Goal: Information Seeking & Learning: Learn about a topic

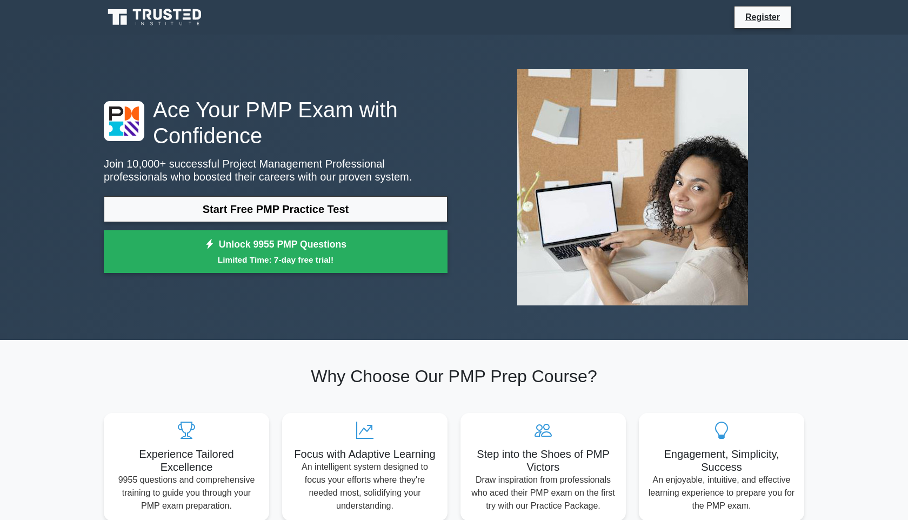
click at [311, 199] on link "Start Free PMP Practice Test" at bounding box center [276, 209] width 344 height 26
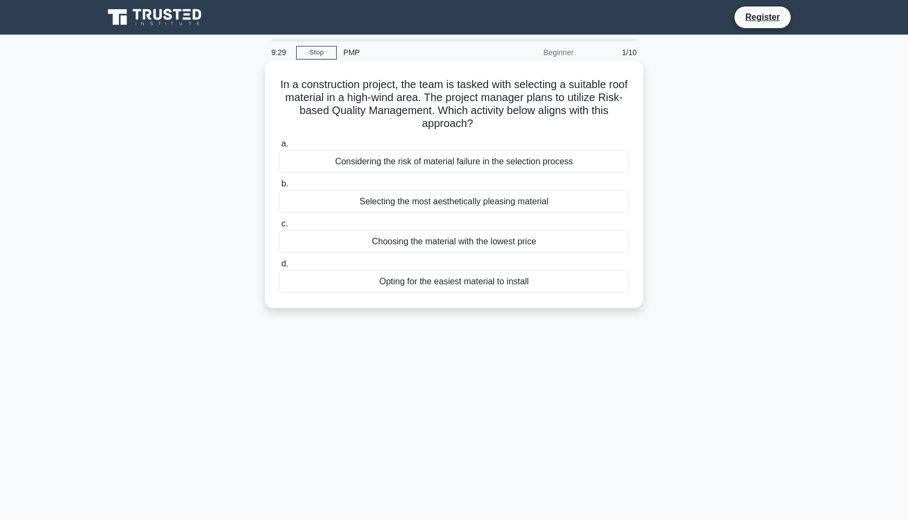
click at [458, 165] on div "Considering the risk of material failure in the selection process" at bounding box center [454, 161] width 350 height 23
click at [279, 147] on input "a. Considering the risk of material failure in the selection process" at bounding box center [279, 143] width 0 height 7
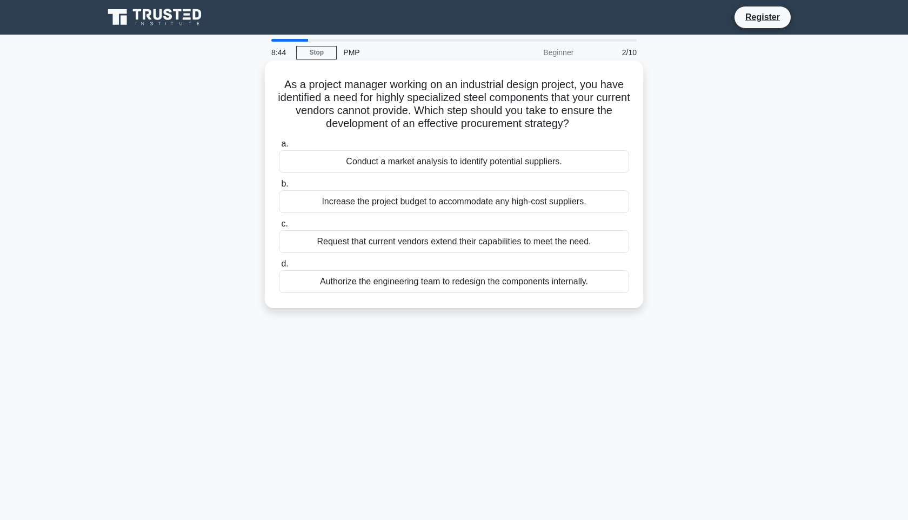
click at [491, 163] on div "Conduct a market analysis to identify potential suppliers." at bounding box center [454, 161] width 350 height 23
click at [279, 147] on input "a. Conduct a market analysis to identify potential suppliers." at bounding box center [279, 143] width 0 height 7
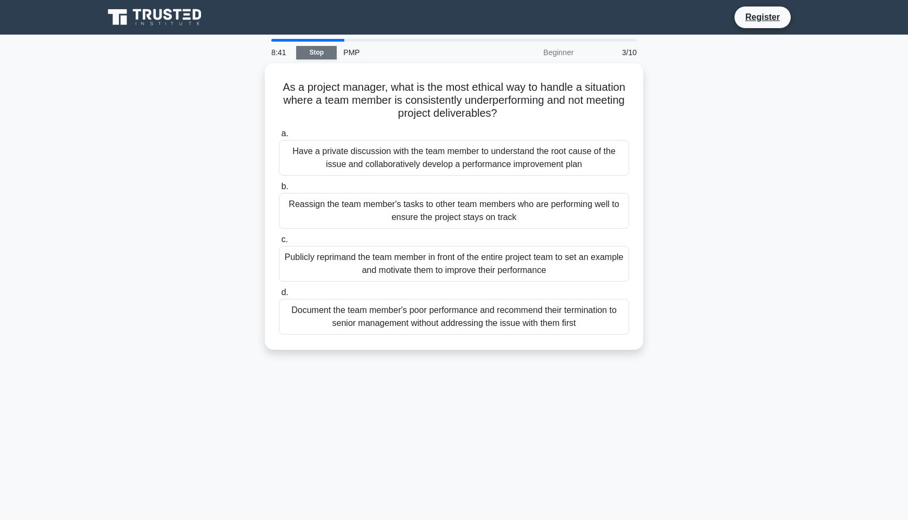
click at [323, 50] on link "Stop" at bounding box center [316, 53] width 41 height 14
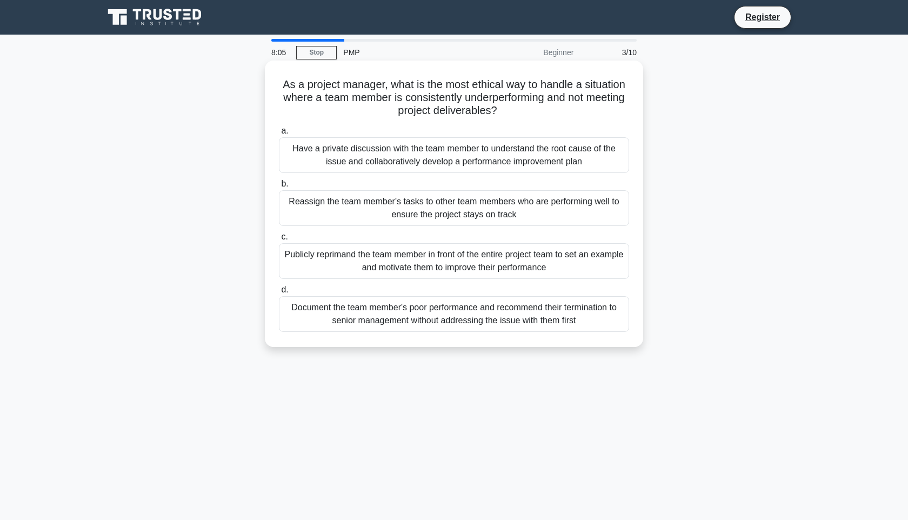
click at [478, 152] on div "Have a private discussion with the team member to understand the root cause of …" at bounding box center [454, 155] width 350 height 36
click at [279, 135] on input "a. Have a private discussion with the team member to understand the root cause …" at bounding box center [279, 131] width 0 height 7
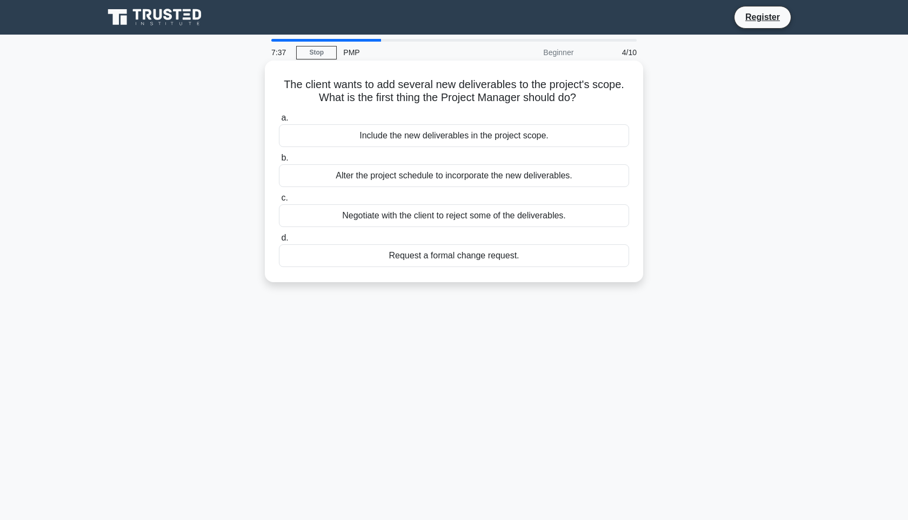
click at [466, 262] on div "Request a formal change request." at bounding box center [454, 255] width 350 height 23
click at [279, 242] on input "d. Request a formal change request." at bounding box center [279, 237] width 0 height 7
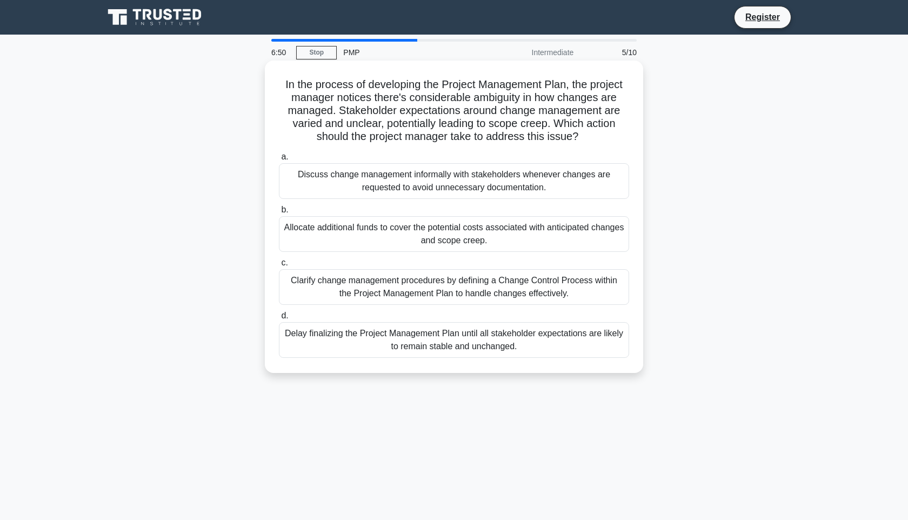
click at [566, 294] on div "Clarify change management procedures by defining a Change Control Process withi…" at bounding box center [454, 287] width 350 height 36
click at [279, 266] on input "c. Clarify change management procedures by defining a Change Control Process wi…" at bounding box center [279, 262] width 0 height 7
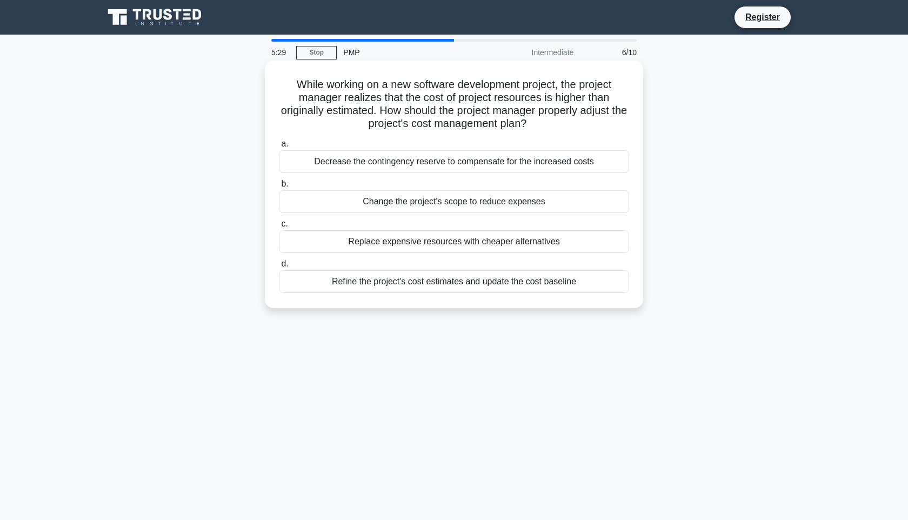
click at [481, 284] on div "Refine the project's cost estimates and update the cost baseline" at bounding box center [454, 281] width 350 height 23
click at [279, 267] on input "d. Refine the project's cost estimates and update the cost baseline" at bounding box center [279, 263] width 0 height 7
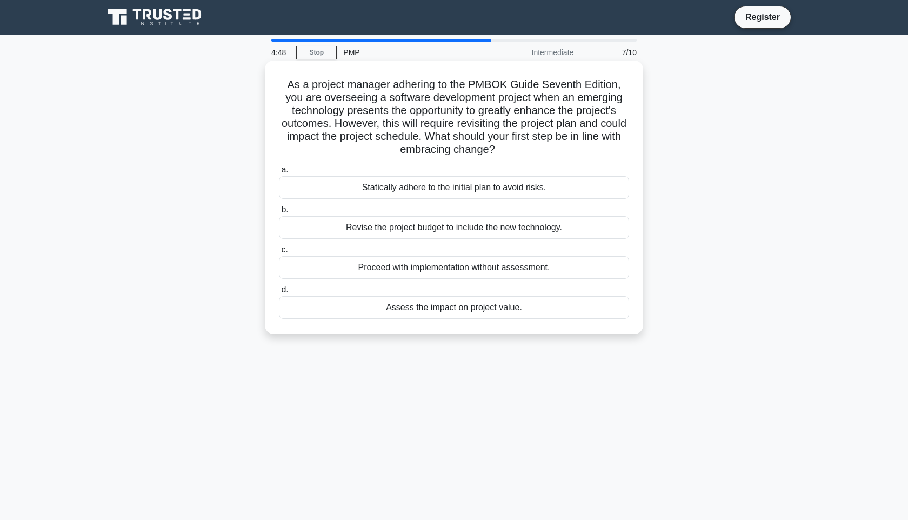
click at [499, 189] on div "Statically adhere to the initial plan to avoid risks." at bounding box center [454, 187] width 350 height 23
click at [279, 173] on input "a. Statically adhere to the initial plan to avoid risks." at bounding box center [279, 169] width 0 height 7
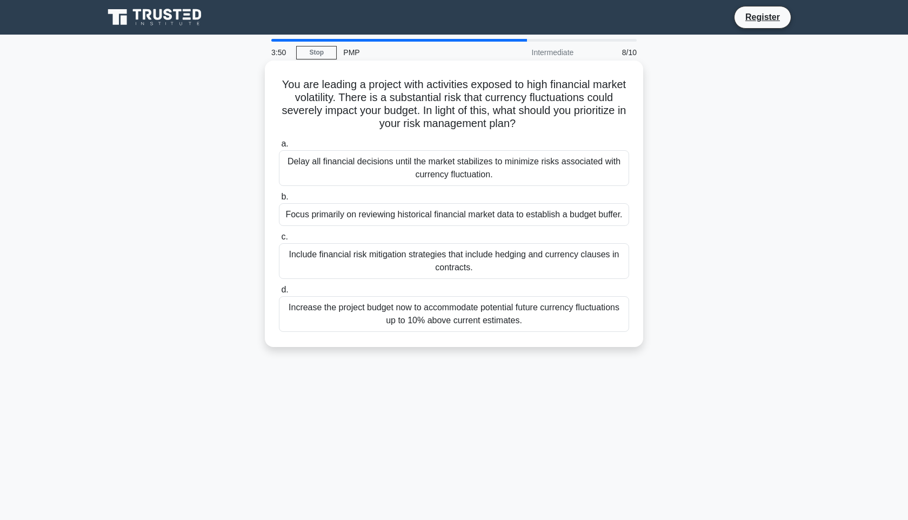
click at [334, 254] on div "Include financial risk mitigation strategies that include hedging and currency …" at bounding box center [454, 261] width 350 height 36
click at [279, 240] on input "c. Include financial risk mitigation strategies that include hedging and curren…" at bounding box center [279, 236] width 0 height 7
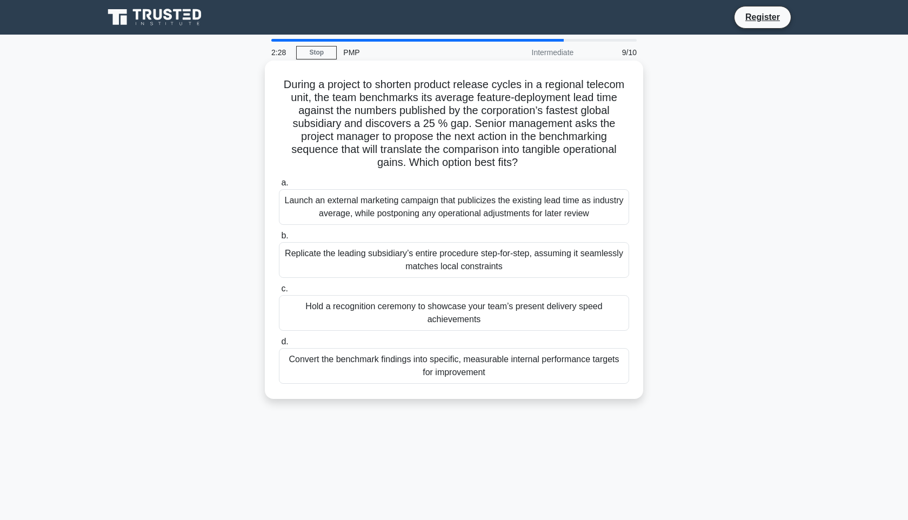
click at [520, 366] on div "Convert the benchmark findings into specific, measurable internal performance t…" at bounding box center [454, 366] width 350 height 36
click at [279, 345] on input "d. Convert the benchmark findings into specific, measurable internal performanc…" at bounding box center [279, 341] width 0 height 7
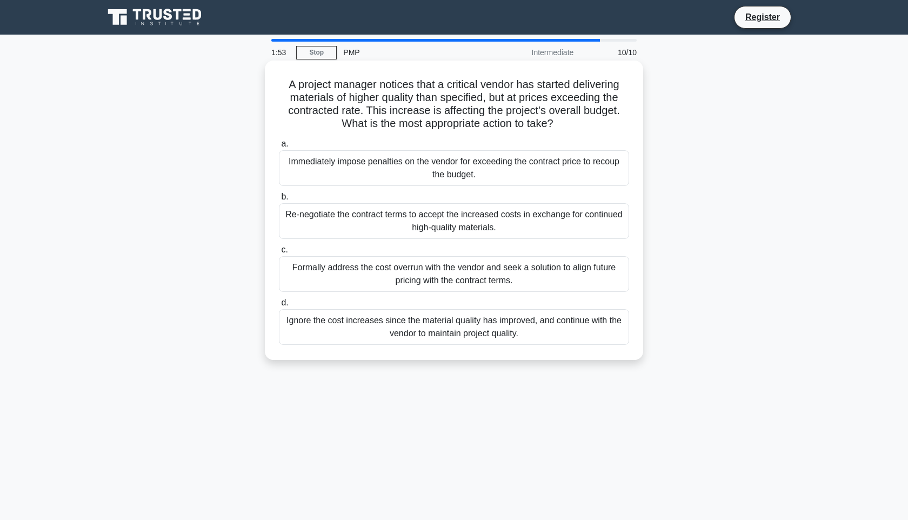
click at [338, 266] on div "Formally address the cost overrun with the vendor and seek a solution to align …" at bounding box center [454, 274] width 350 height 36
click at [279, 253] on input "c. Formally address the cost overrun with the vendor and seek a solution to ali…" at bounding box center [279, 249] width 0 height 7
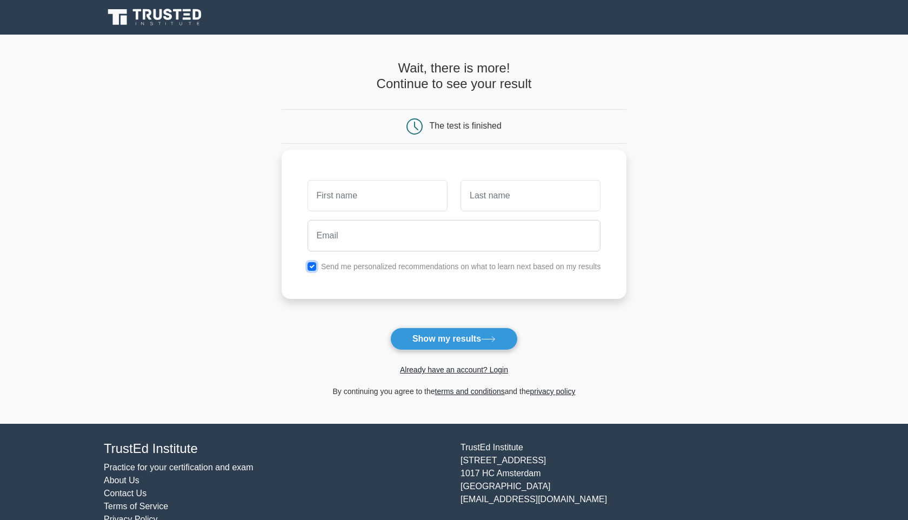
click at [311, 266] on input "checkbox" at bounding box center [311, 266] width 9 height 9
checkbox input "false"
click at [441, 336] on button "Show my results" at bounding box center [454, 338] width 128 height 23
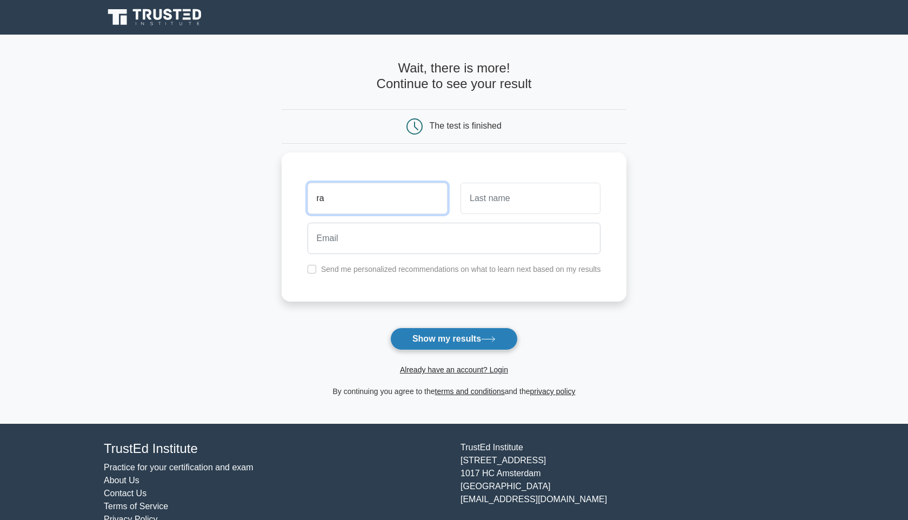
type input "r"
type input "[DEMOGRAPHIC_DATA]"
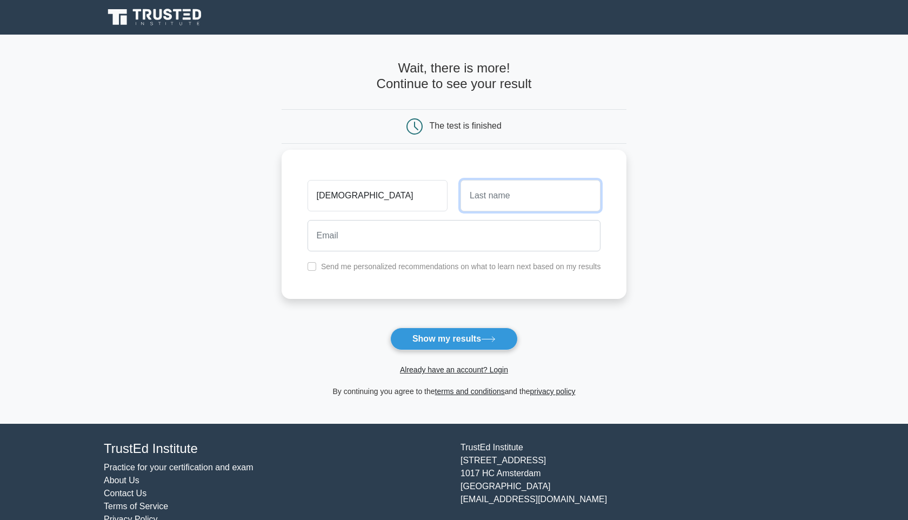
click at [532, 205] on input "text" at bounding box center [530, 195] width 140 height 31
type input "Nawaf"
click at [441, 229] on input "email" at bounding box center [453, 235] width 293 height 31
type input "rama.nawaf.alharbi@gmail.com"
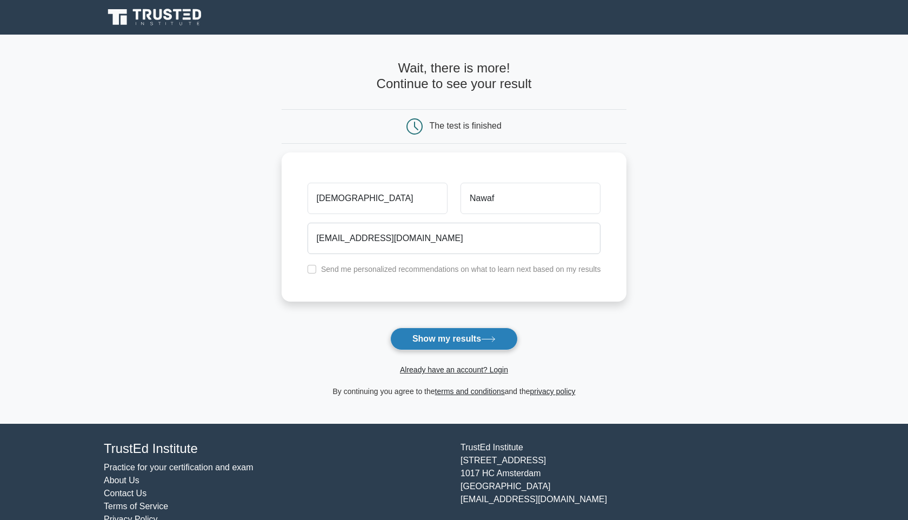
click at [446, 334] on button "Show my results" at bounding box center [454, 338] width 128 height 23
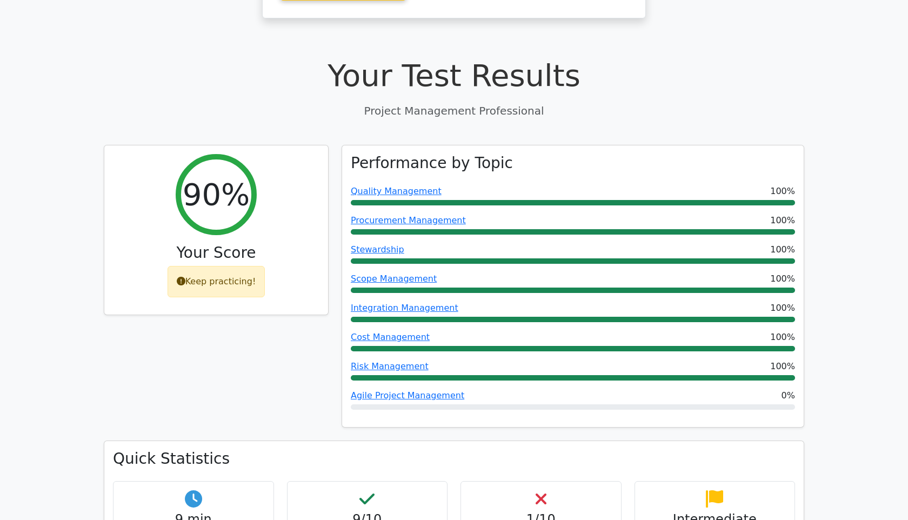
scroll to position [340, 0]
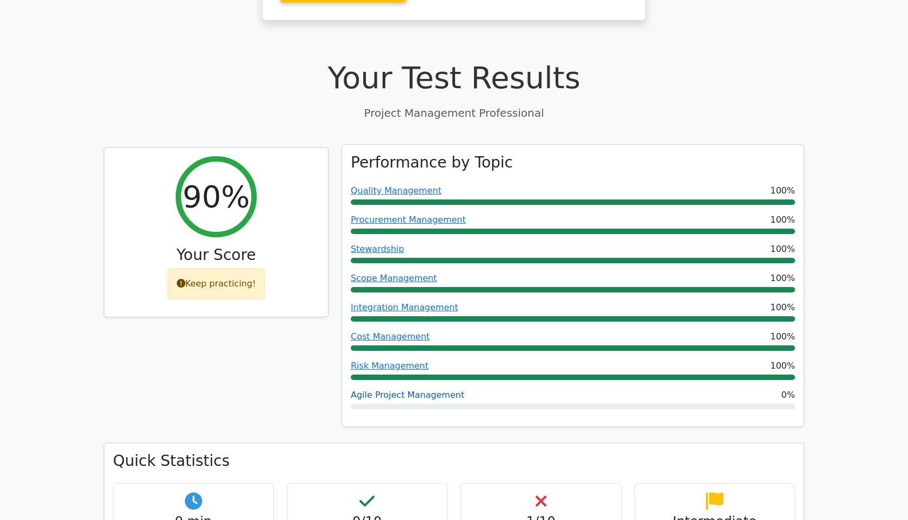
click at [397, 390] on link "Agile Project Management" at bounding box center [407, 395] width 113 height 10
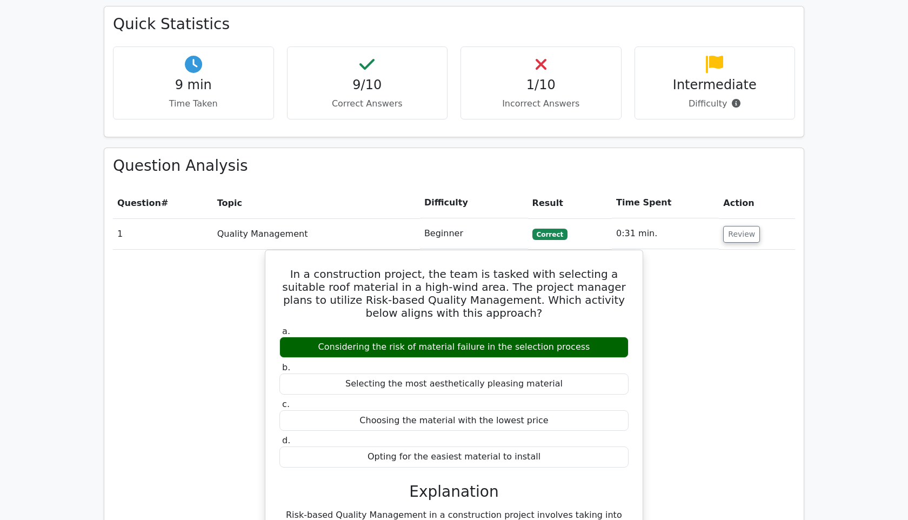
scroll to position [789, 0]
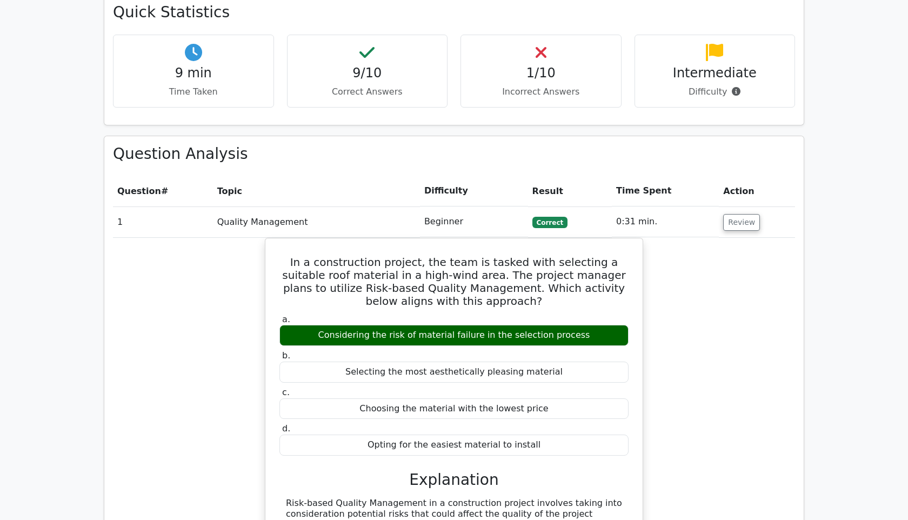
click at [749, 344] on div "In a construction project, the team is tasked with selecting a suitable roof ma…" at bounding box center [454, 486] width 682 height 497
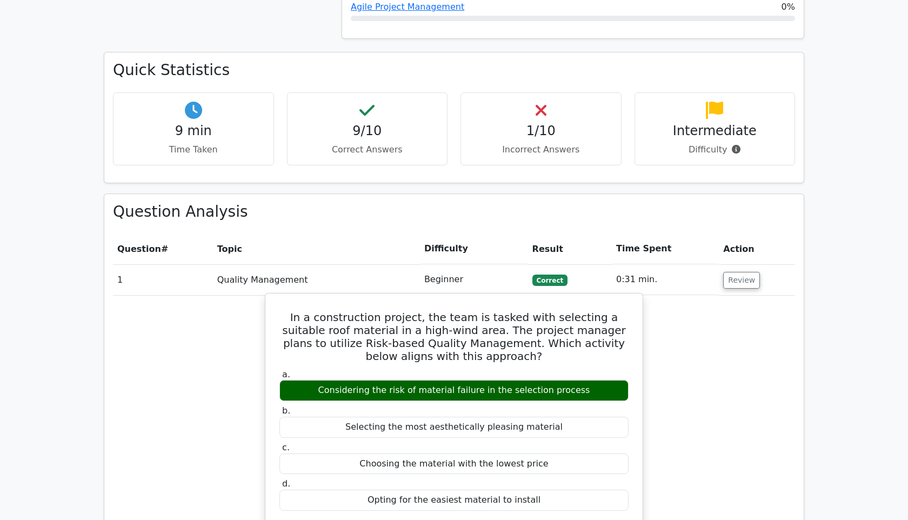
scroll to position [728, 0]
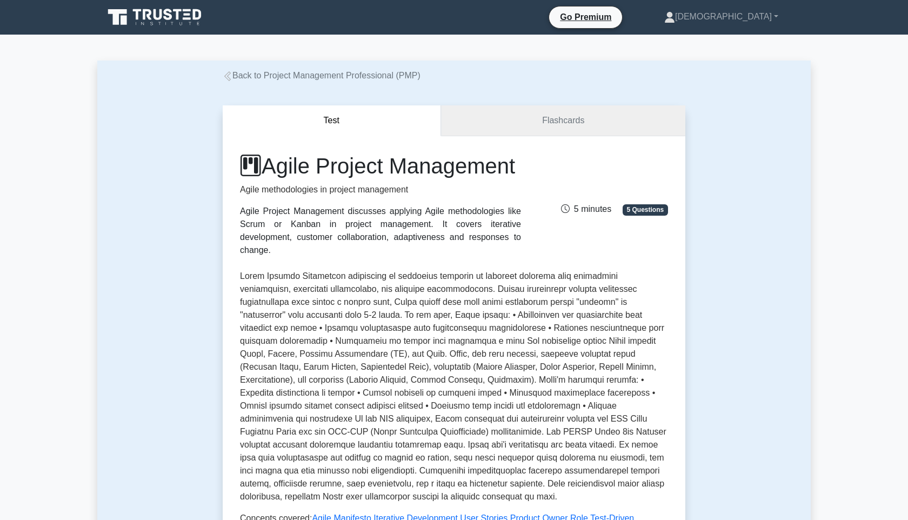
click at [553, 118] on link "Flashcards" at bounding box center [563, 120] width 244 height 31
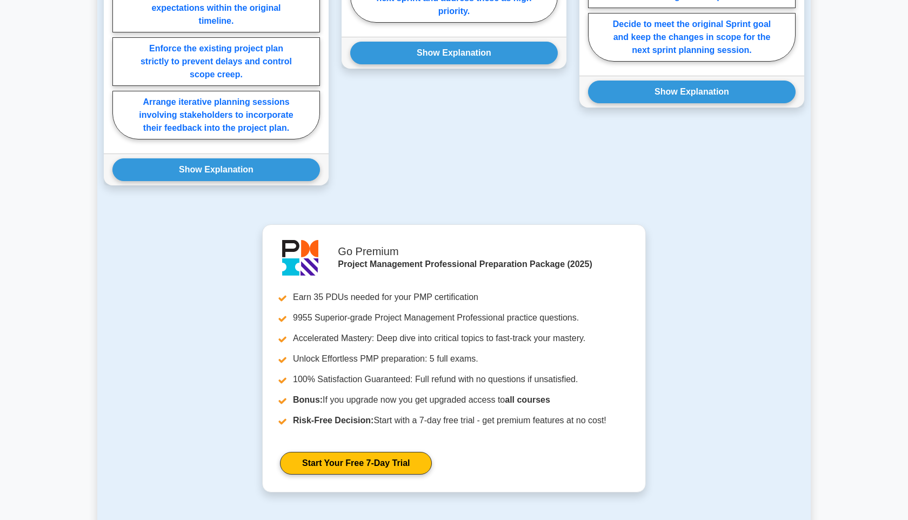
scroll to position [1031, 0]
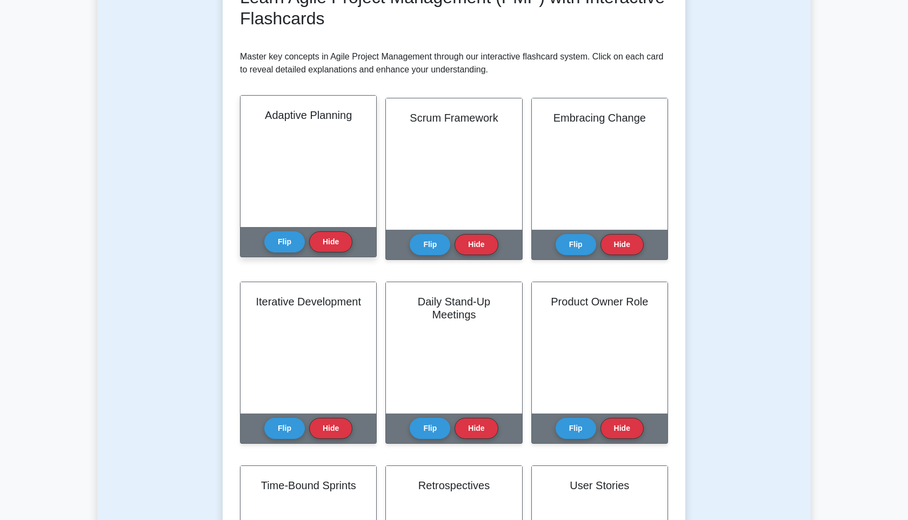
scroll to position [176, 0]
